Goal: Obtain resource: Download file/media

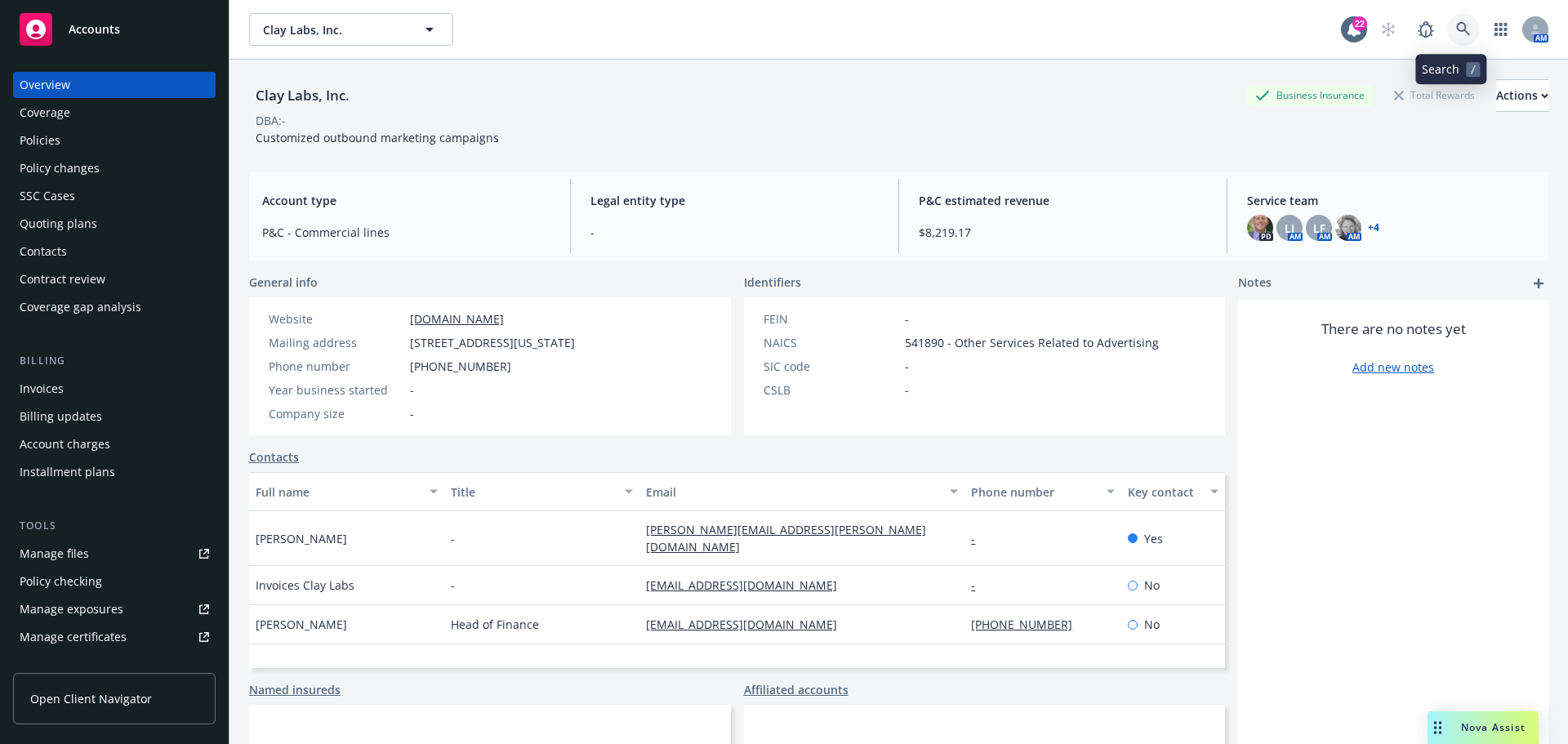
click at [1457, 28] on icon at bounding box center [1464, 29] width 14 height 14
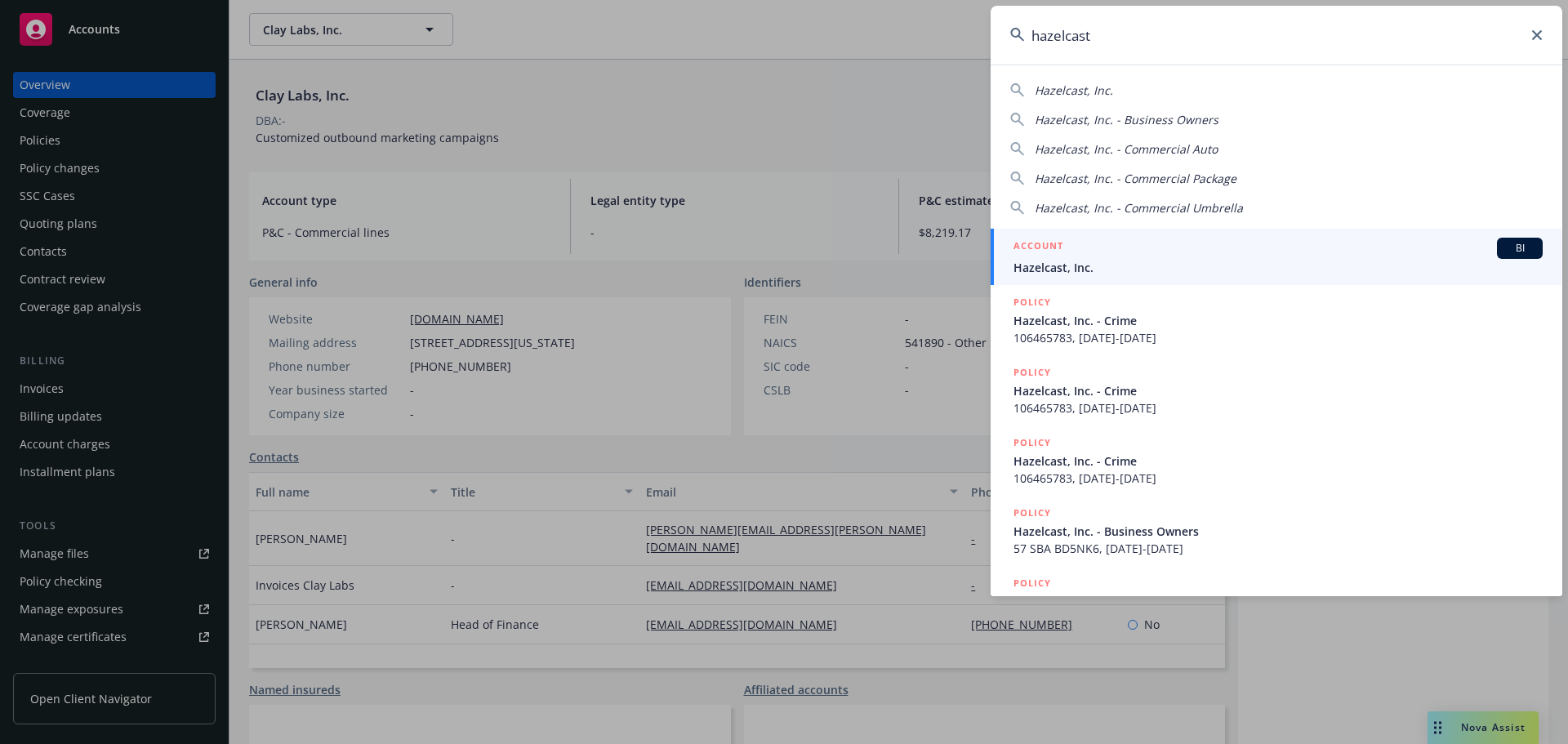
type input "hazelcast"
click at [1099, 258] on div "ACCOUNT BI" at bounding box center [1278, 249] width 530 height 21
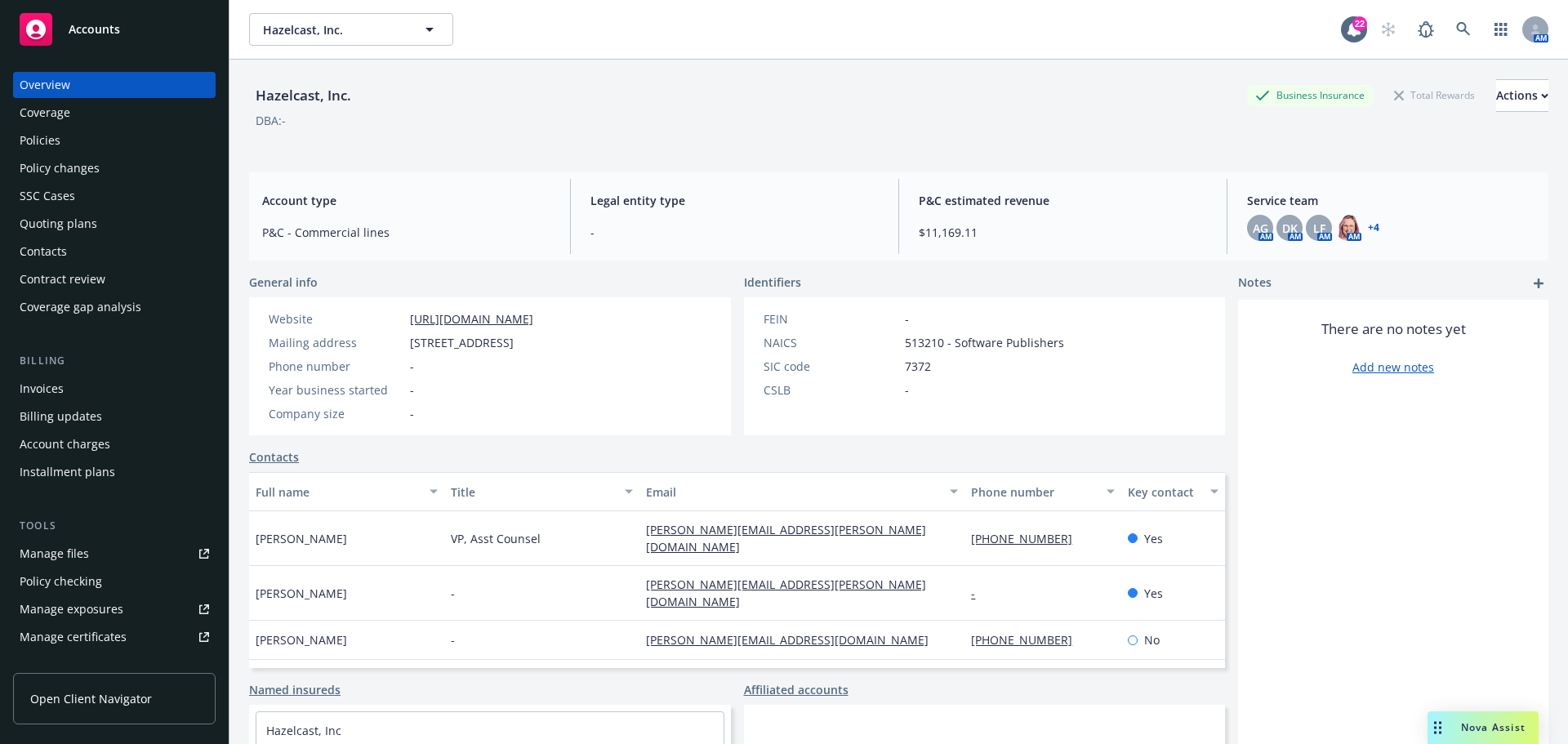
click at [57, 141] on div "Policies" at bounding box center [40, 140] width 41 height 26
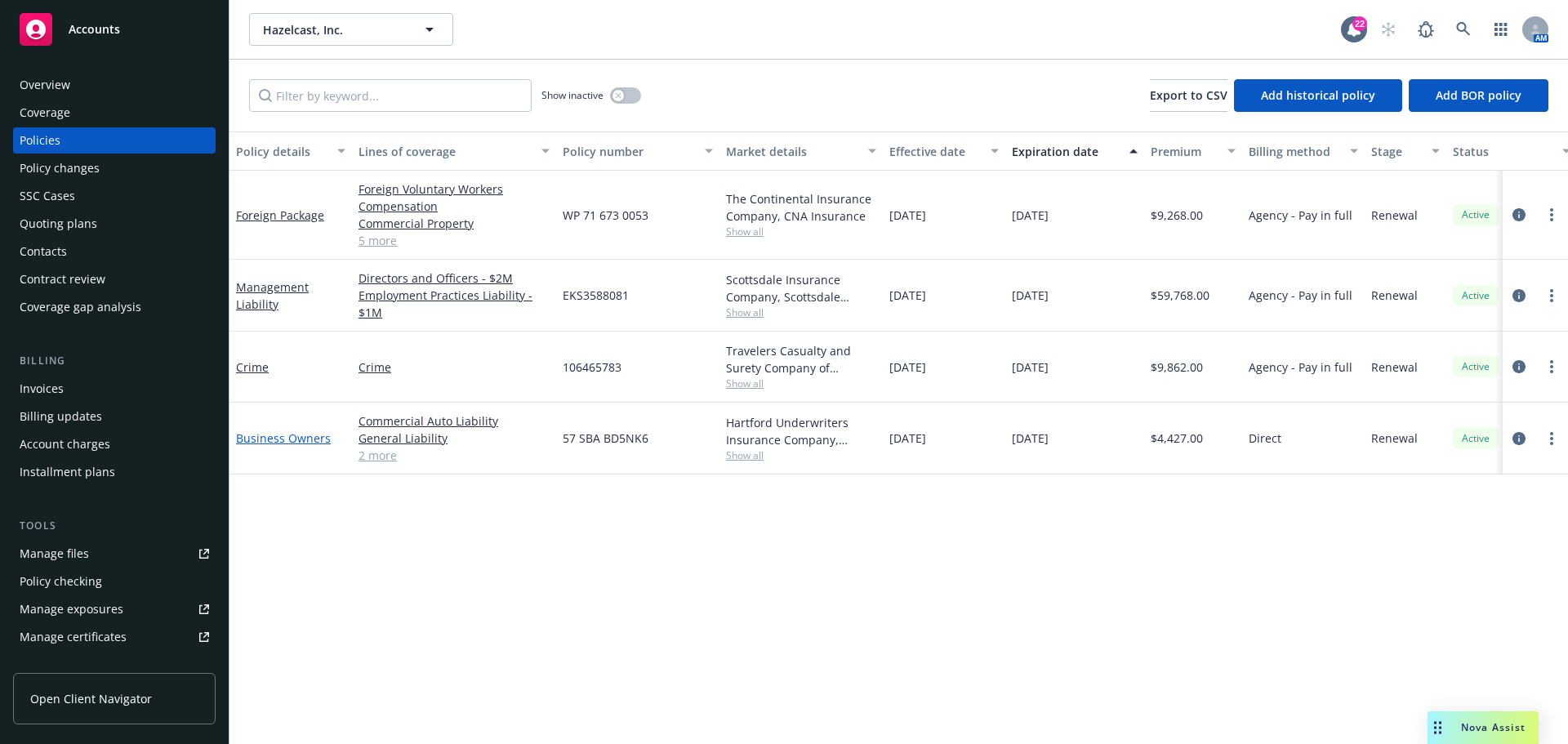
click at [308, 442] on link "Business Owners" at bounding box center [283, 437] width 94 height 15
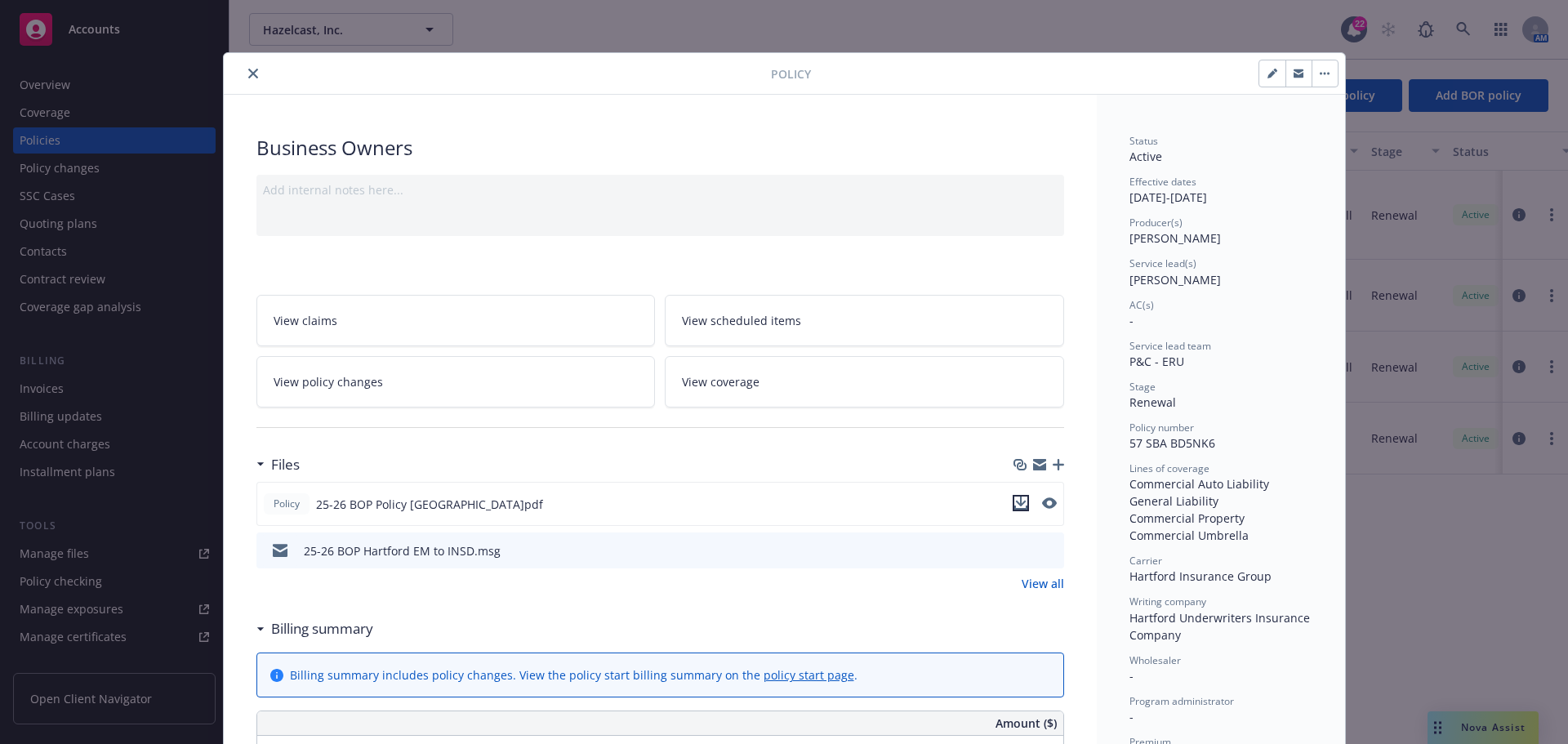
click at [1014, 496] on icon "download file" at bounding box center [1021, 503] width 13 height 13
click at [249, 69] on icon "close" at bounding box center [253, 73] width 10 height 10
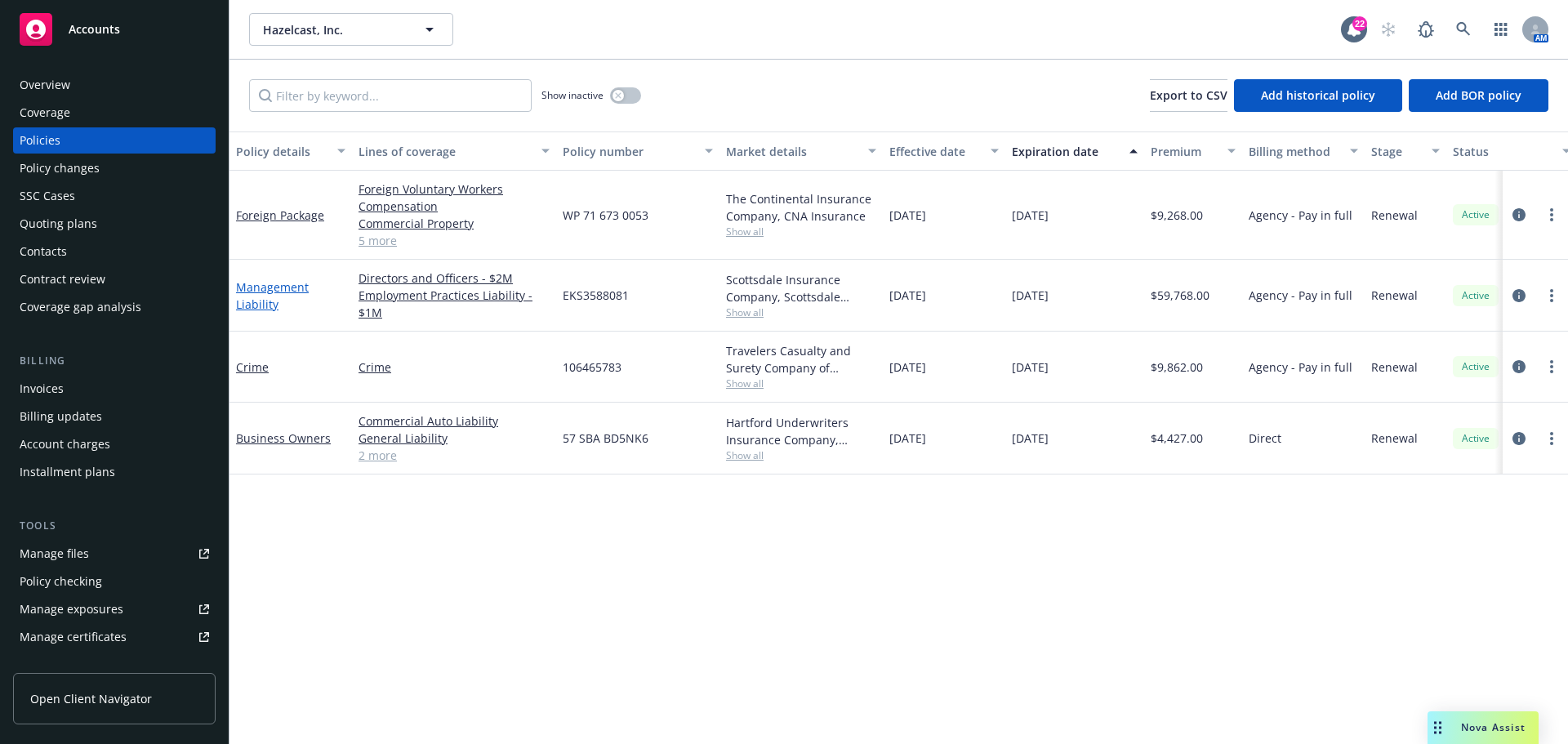
click at [257, 280] on link "Management Liability" at bounding box center [273, 295] width 73 height 33
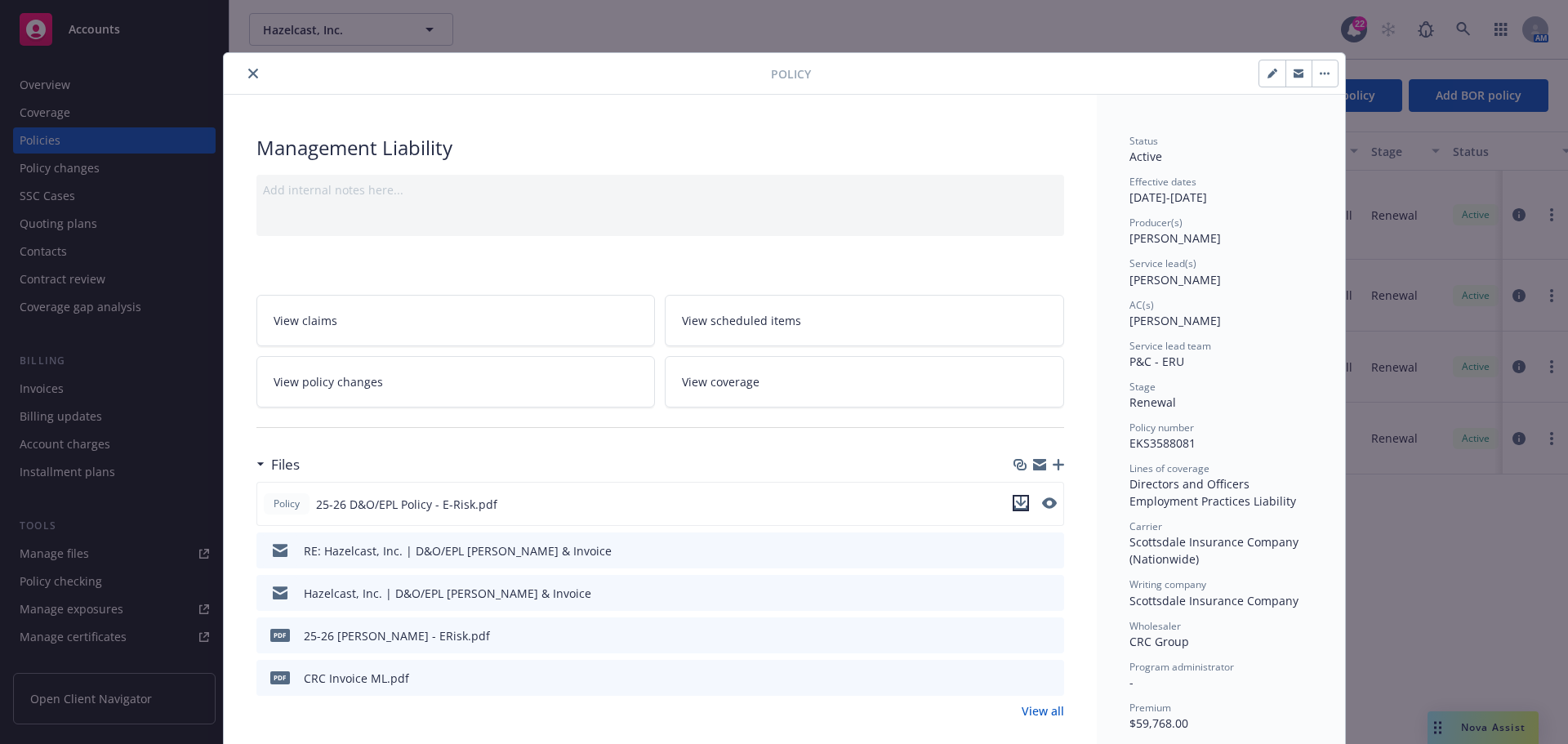
click at [1014, 498] on icon "download file" at bounding box center [1021, 503] width 13 height 13
click at [1494, 724] on div "Policy Management Liability Add internal notes here... View claims View schedul…" at bounding box center [784, 372] width 1568 height 744
click at [249, 70] on icon "close" at bounding box center [253, 73] width 10 height 10
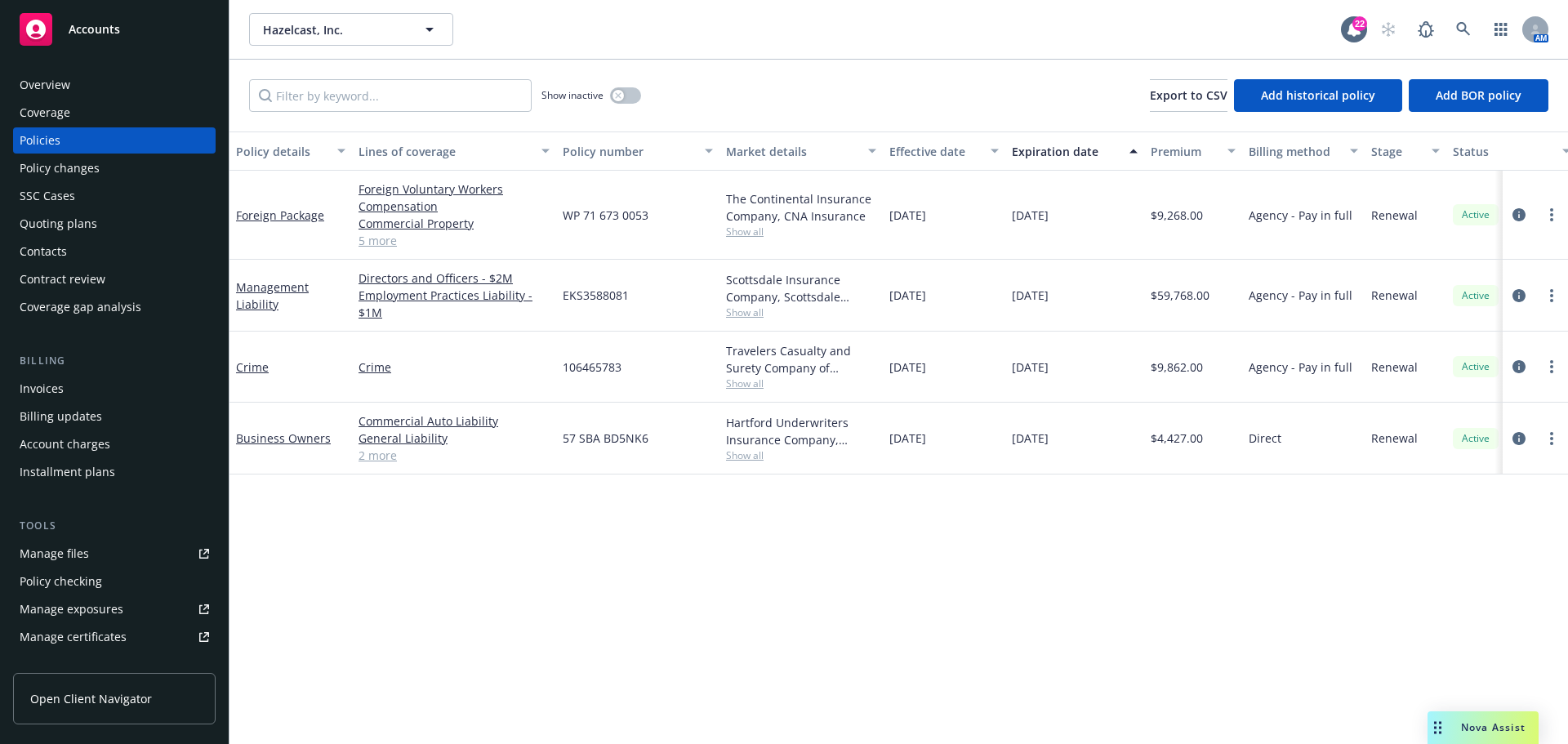
click at [1489, 732] on span "Nova Assist" at bounding box center [1493, 727] width 64 height 14
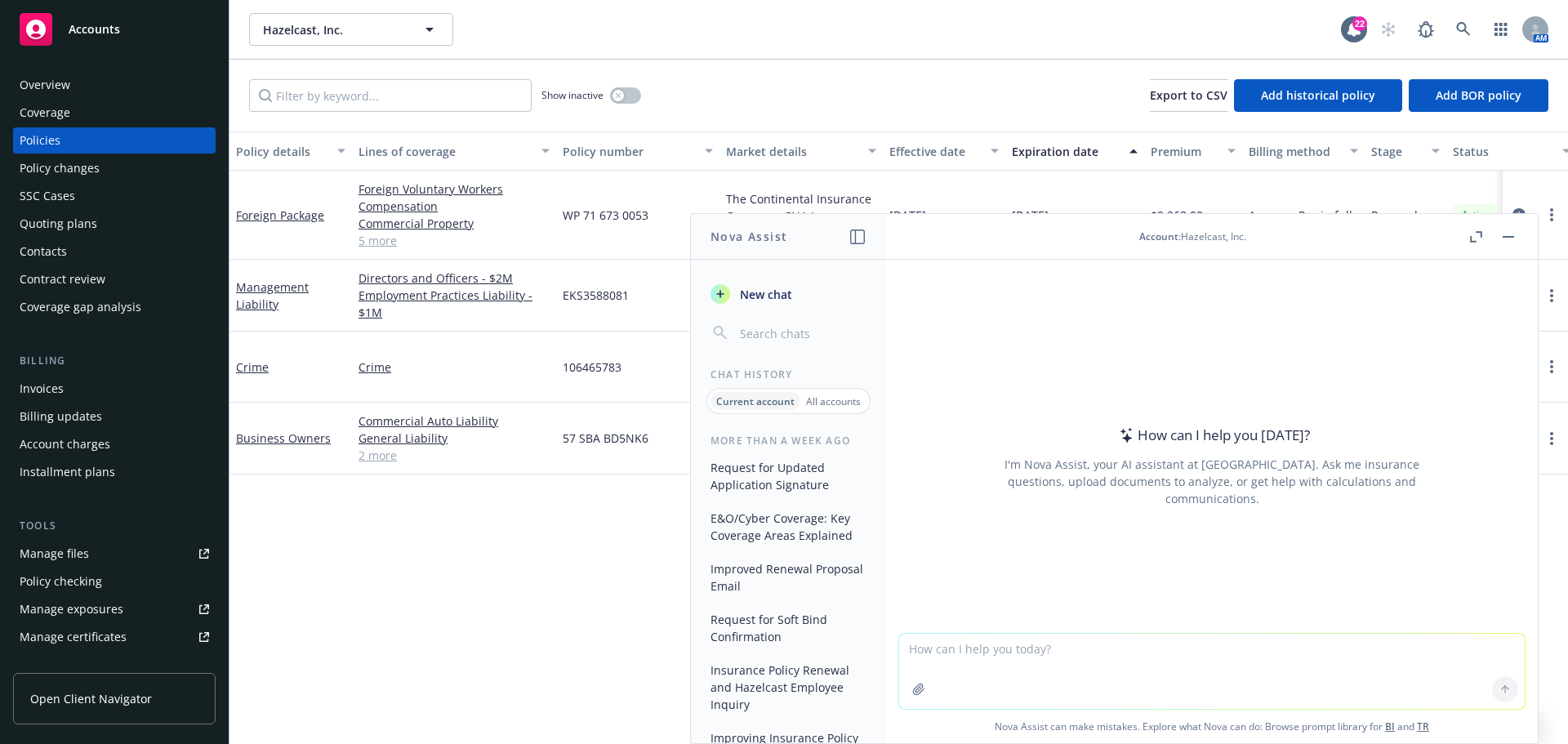
click at [1428, 711] on button "Nova Assist" at bounding box center [1483, 727] width 111 height 33
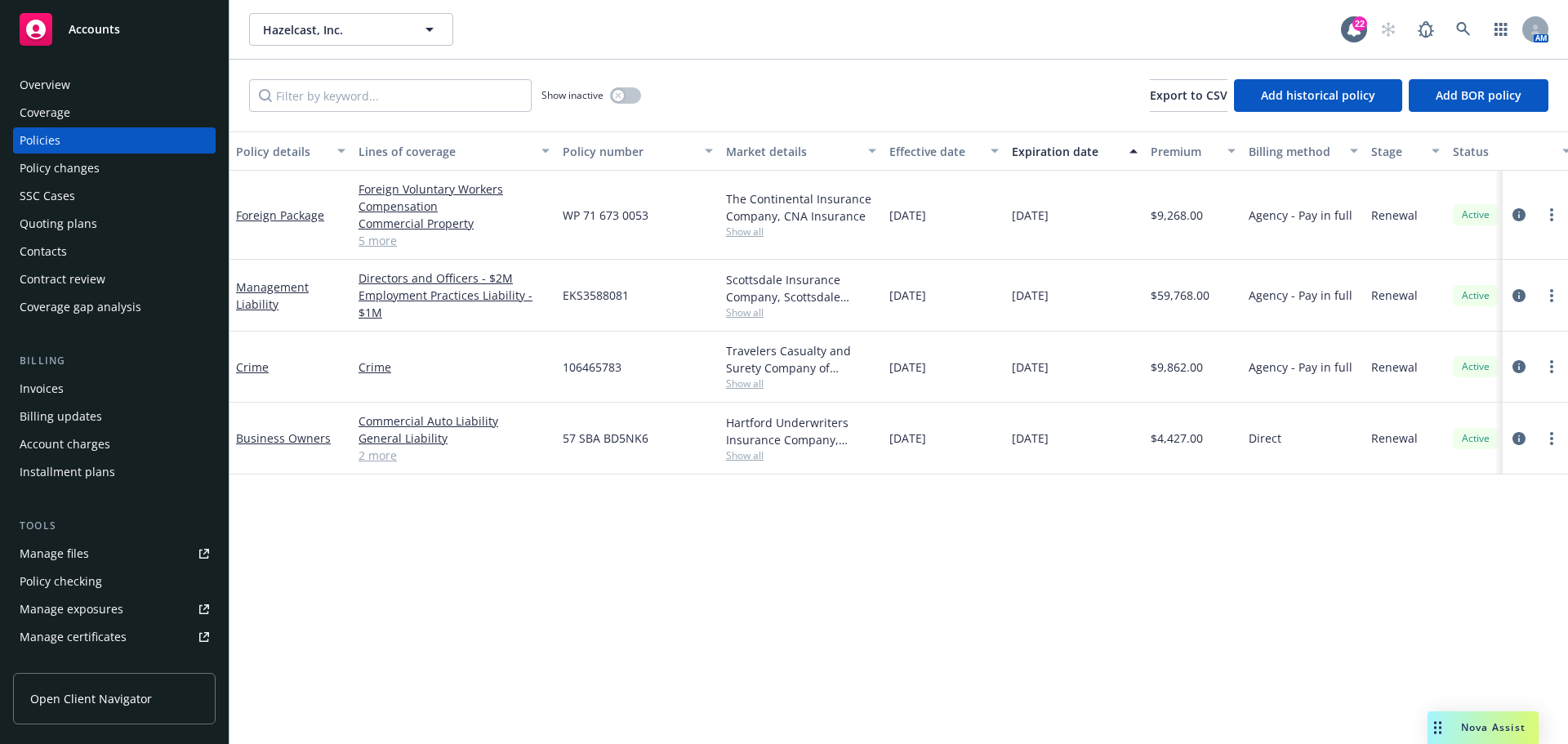
click at [1465, 727] on span "Nova Assist" at bounding box center [1493, 727] width 64 height 14
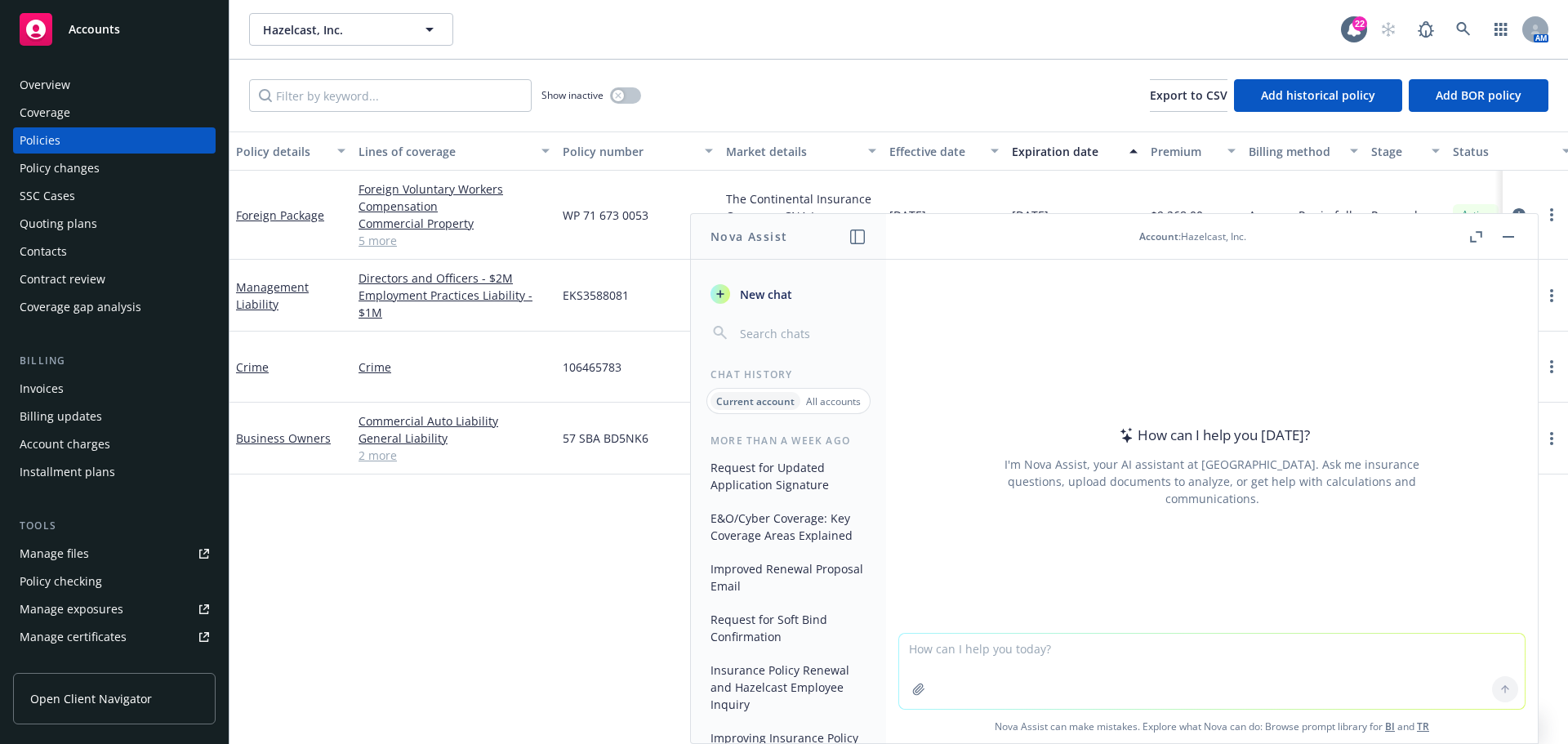
click at [965, 654] on textarea at bounding box center [1212, 671] width 626 height 75
type textarea "does professional liability cover vendors"
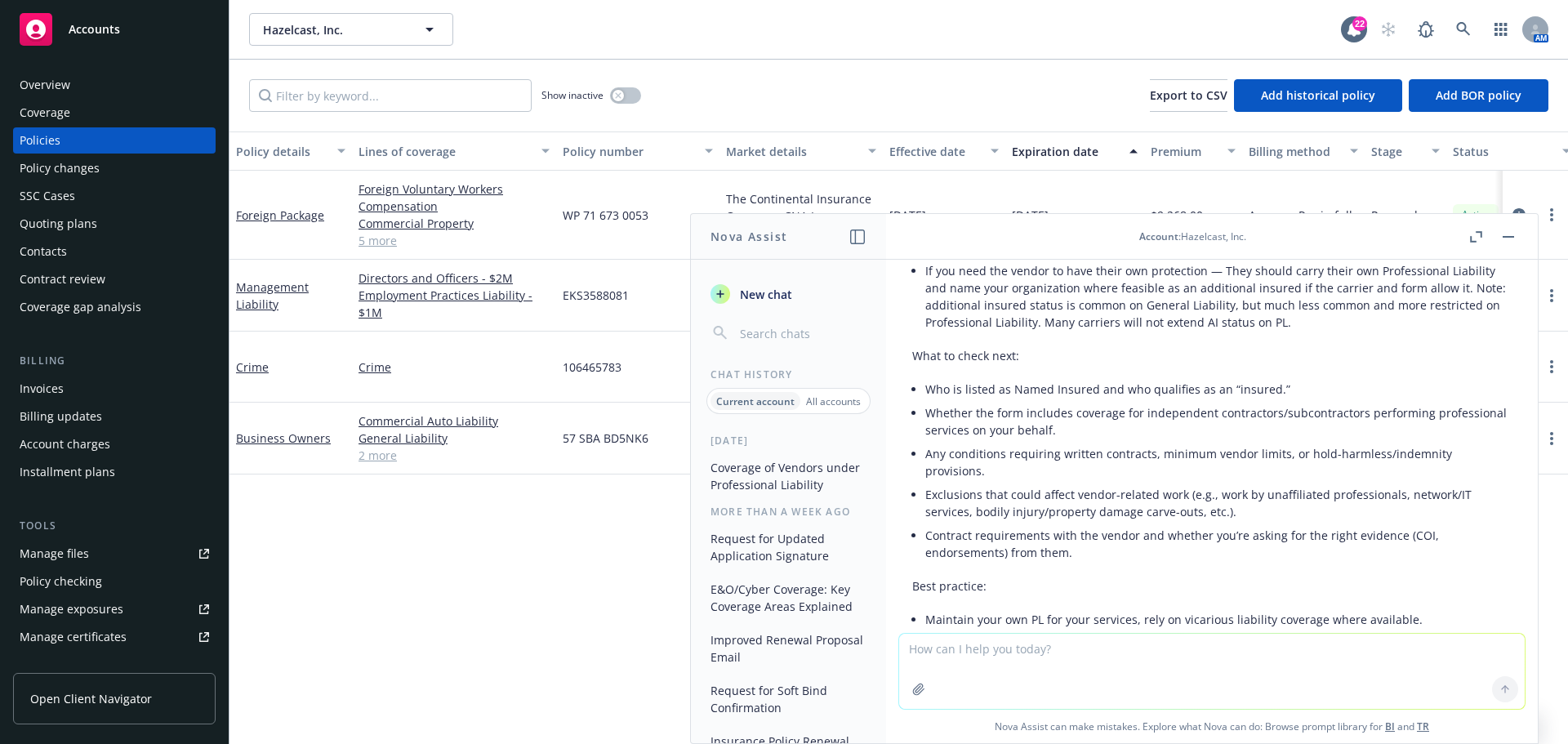
scroll to position [327, 0]
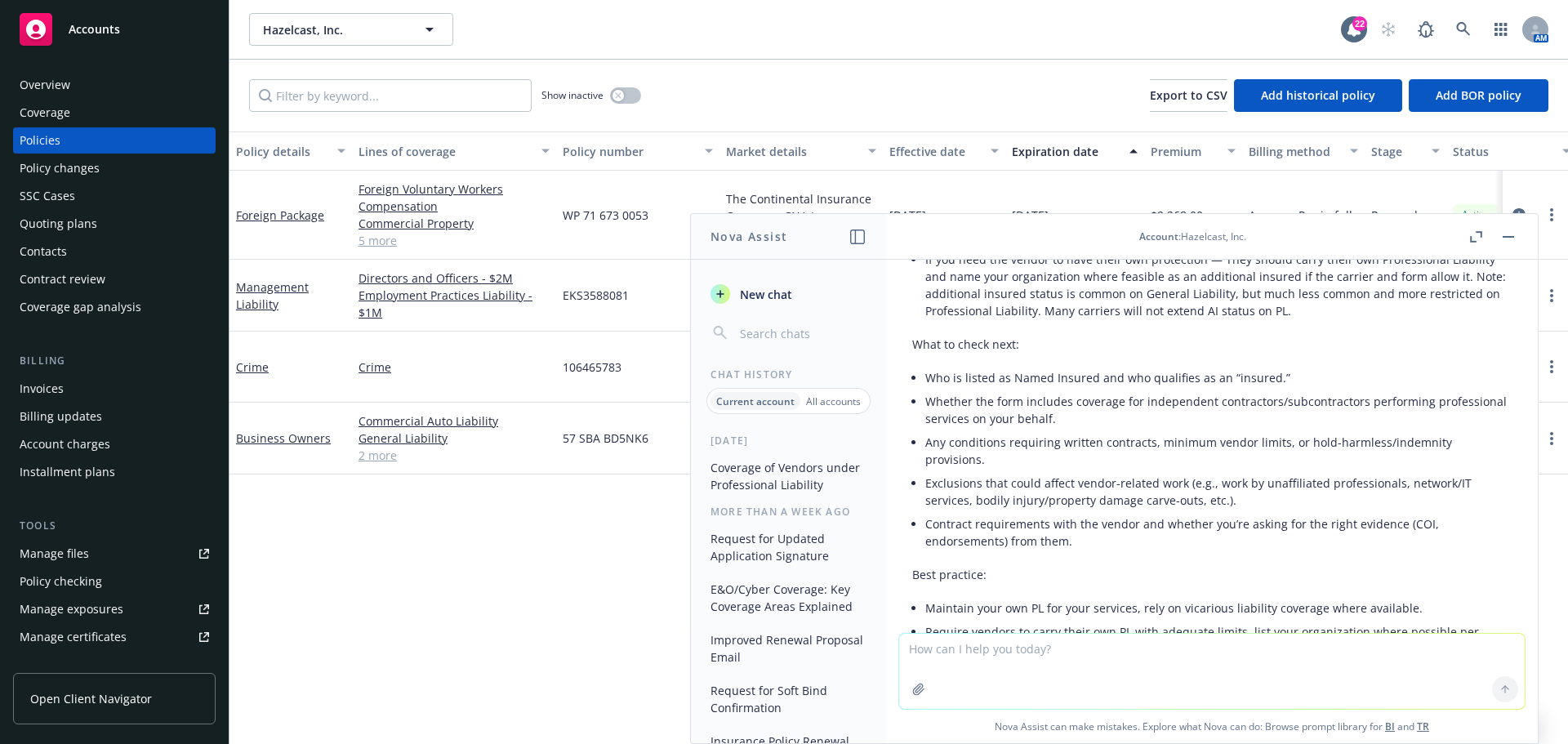
click at [1517, 236] on header "Account : Hazelcast, Inc." at bounding box center [1211, 236] width 652 height 45
click at [1507, 239] on button "button" at bounding box center [1508, 237] width 20 height 20
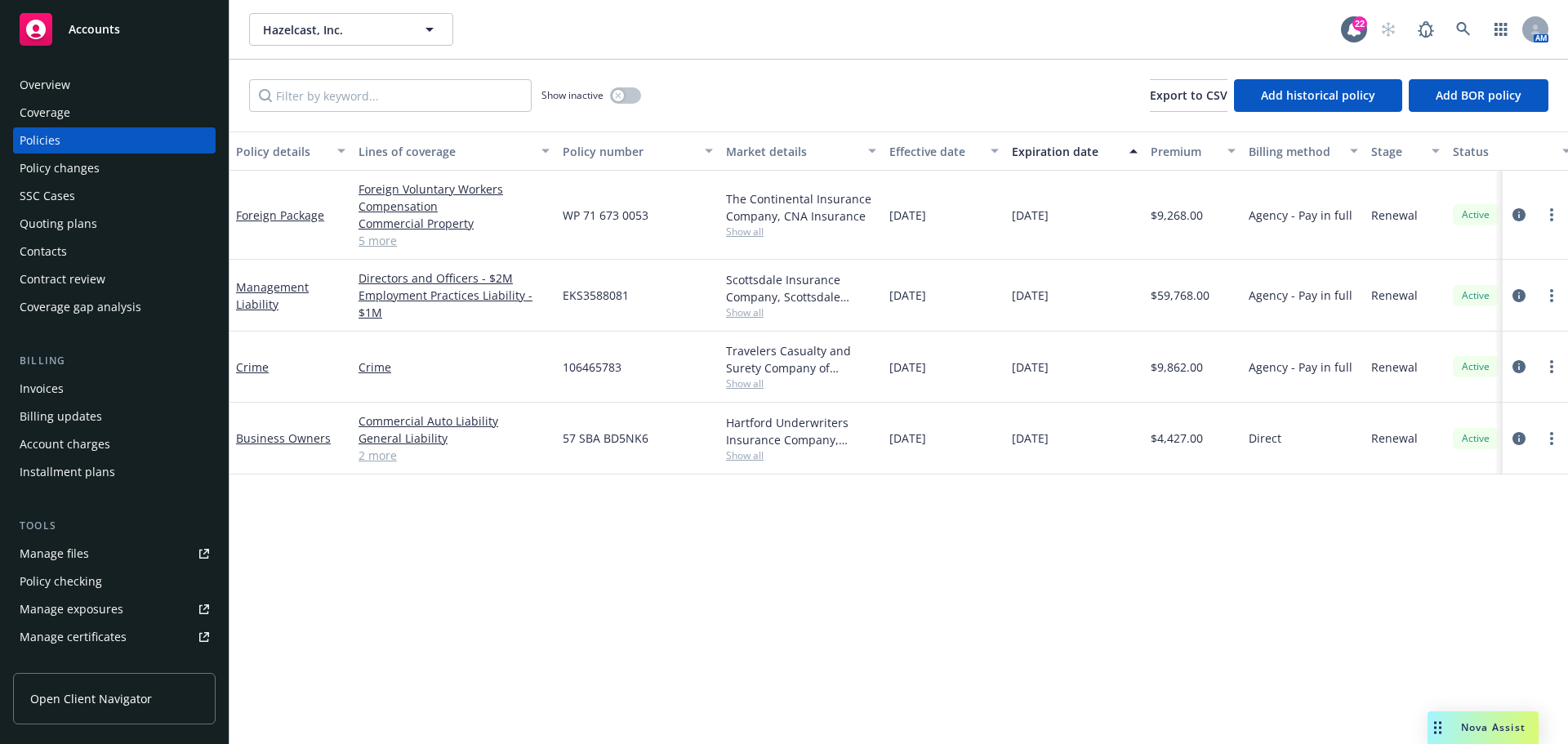
click at [52, 222] on div "Quoting plans" at bounding box center [58, 223] width 78 height 26
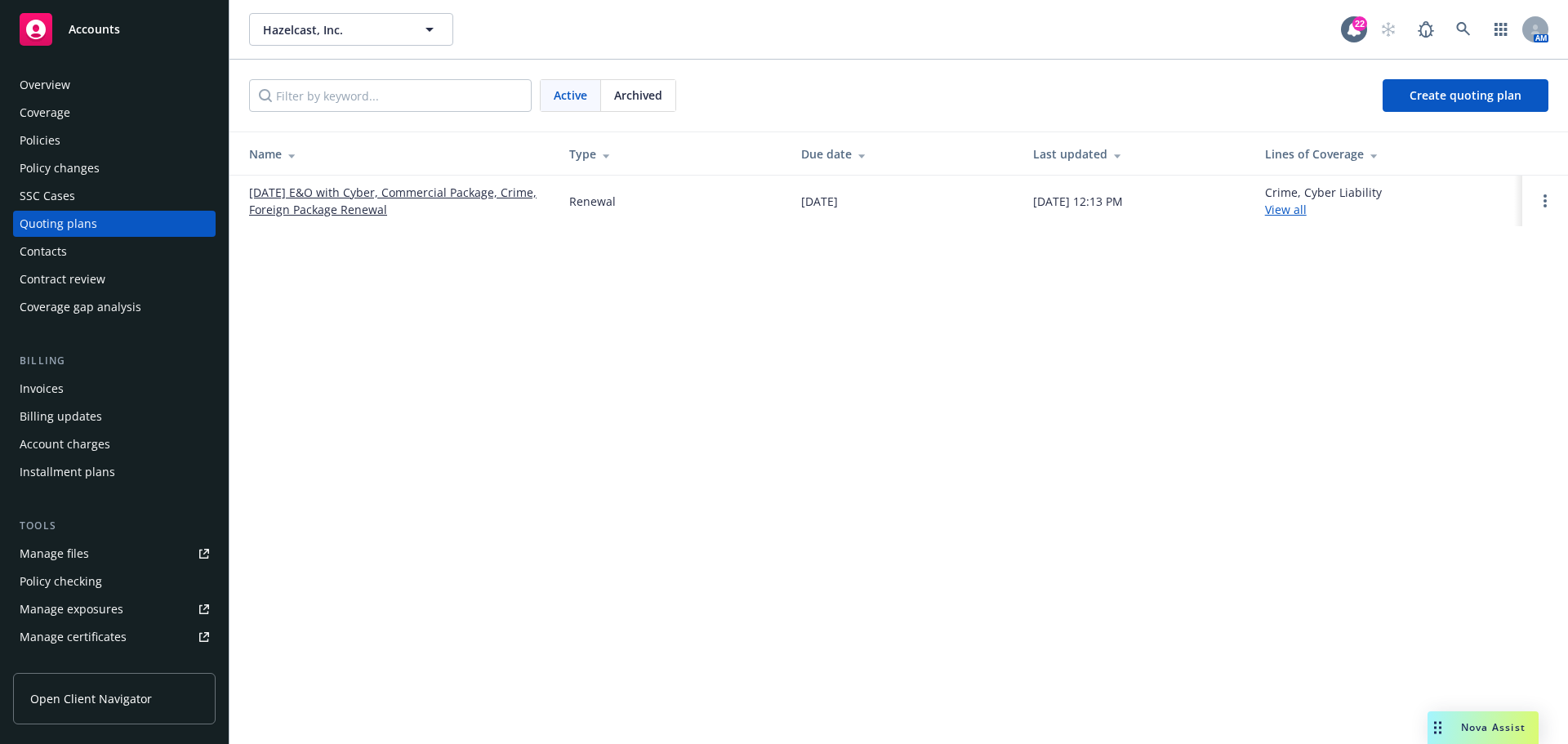
click at [358, 199] on link "[DATE] E&O with Cyber, Commercial Package, Crime, Foreign Package Renewal" at bounding box center [396, 200] width 294 height 34
